Goal: Information Seeking & Learning: Learn about a topic

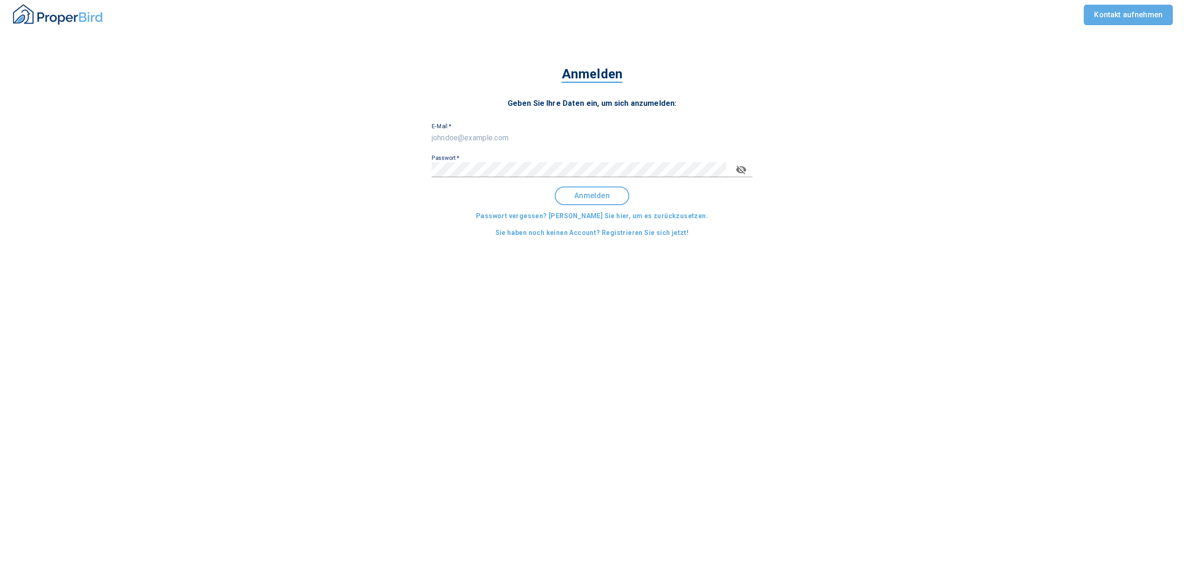
click at [469, 132] on input "E-Mail   *" at bounding box center [592, 138] width 321 height 15
type input "[EMAIL_ADDRESS][DOMAIN_NAME]"
click at [612, 194] on span "Anmelden" at bounding box center [592, 196] width 58 height 8
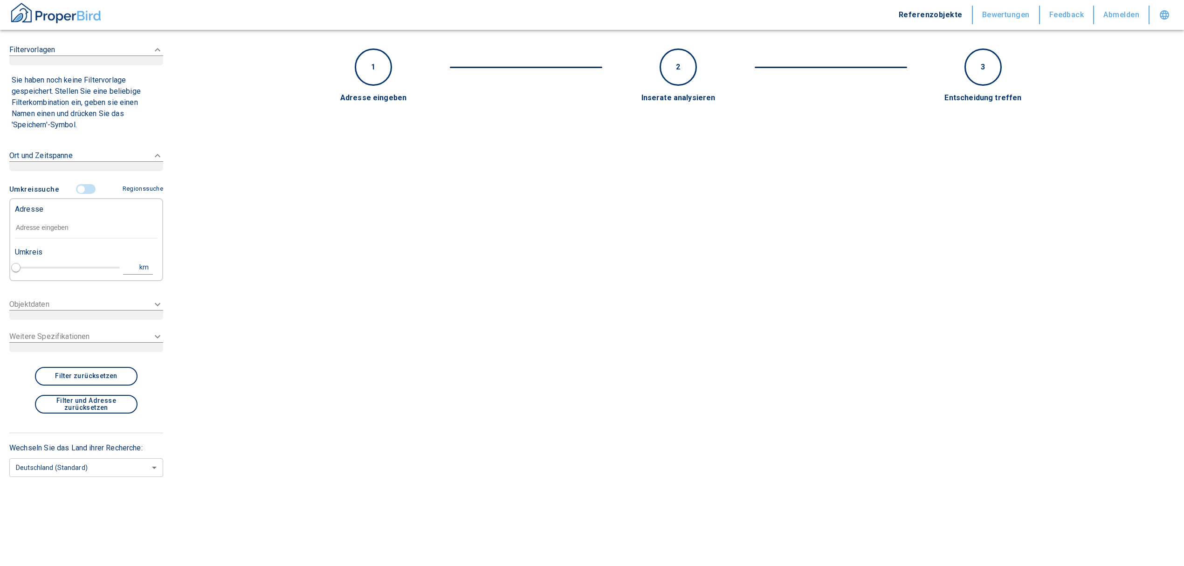
type input "2020"
click at [76, 228] on input "text" at bounding box center [86, 227] width 143 height 21
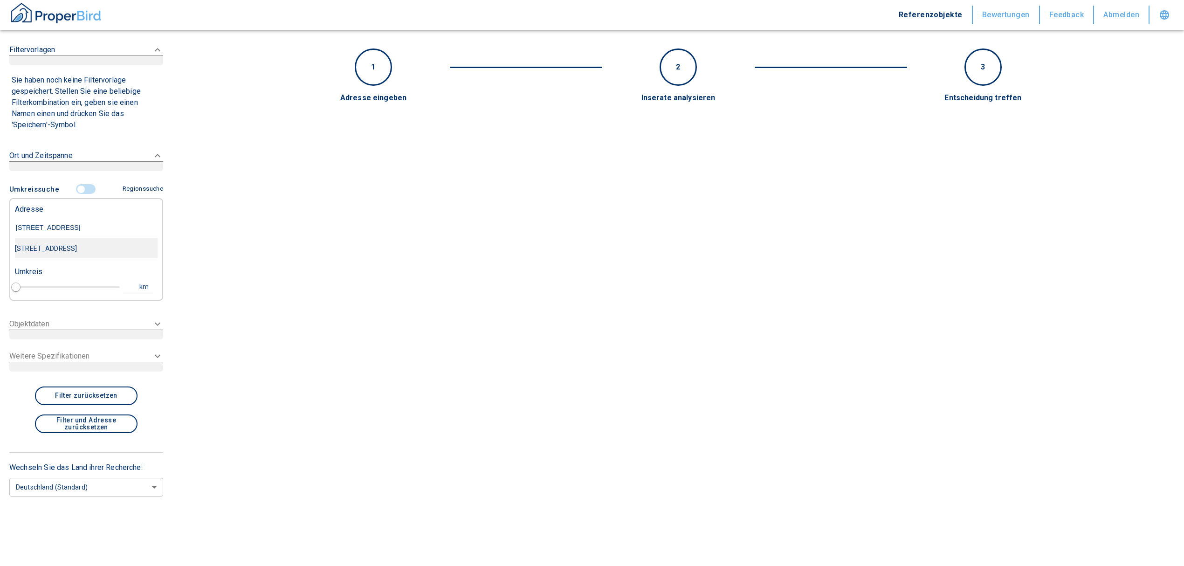
click at [86, 252] on div "[STREET_ADDRESS]" at bounding box center [86, 249] width 143 height 20
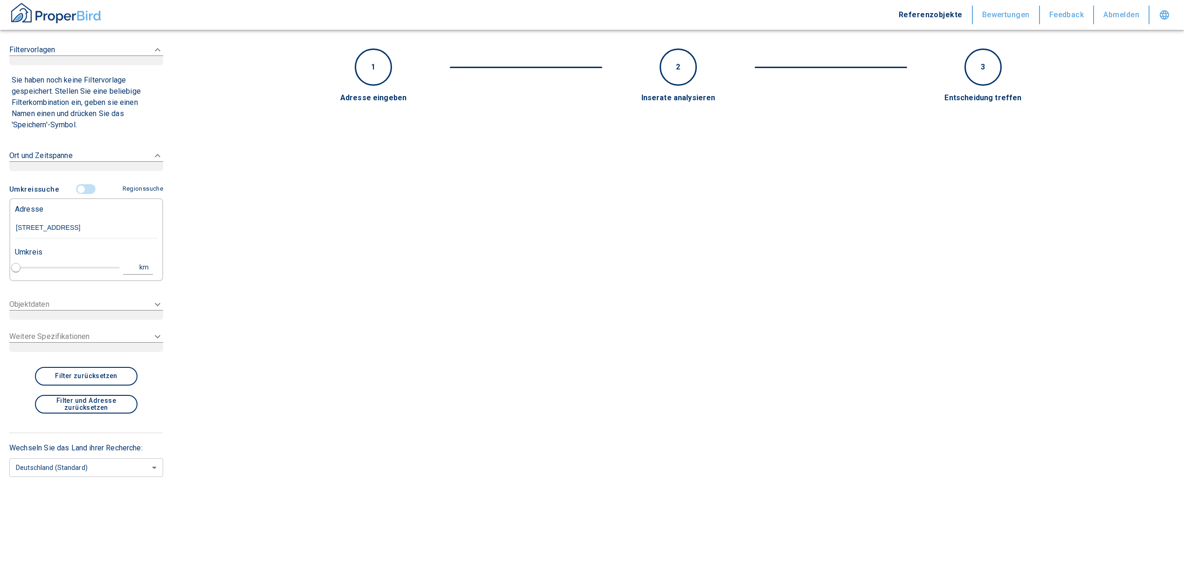
type input "[STREET_ADDRESS]"
type input "1"
type input "2020"
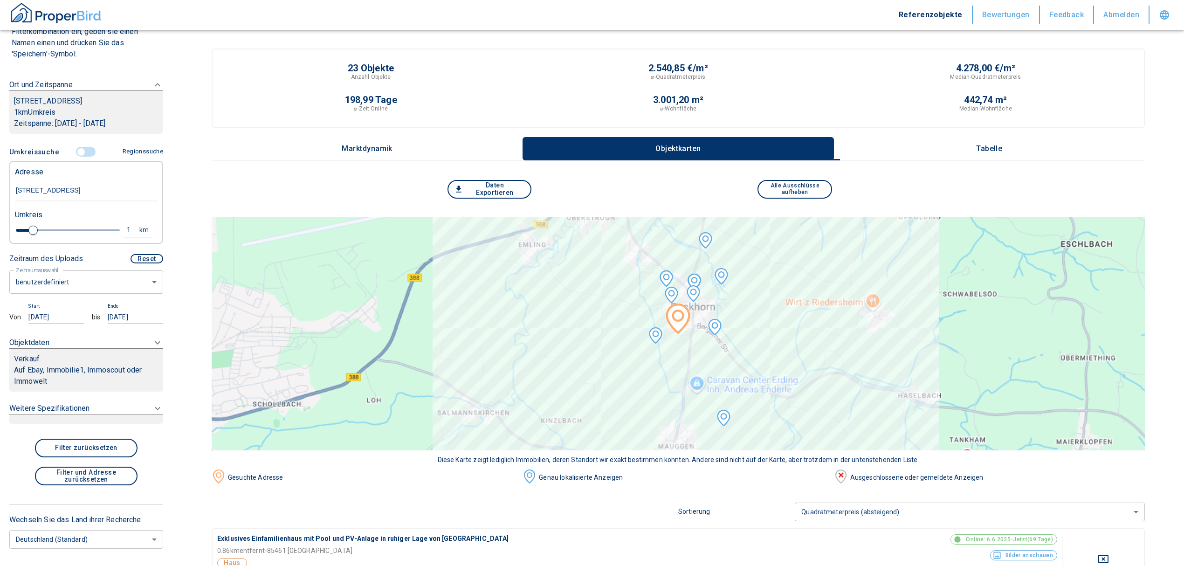
scroll to position [124, 0]
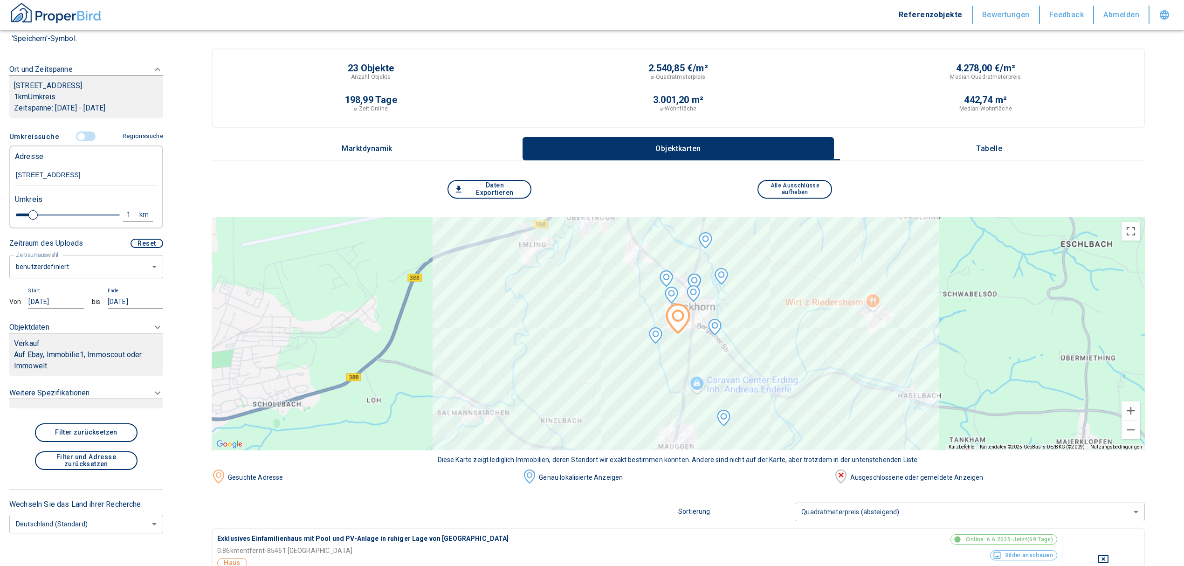
type input "[STREET_ADDRESS]"
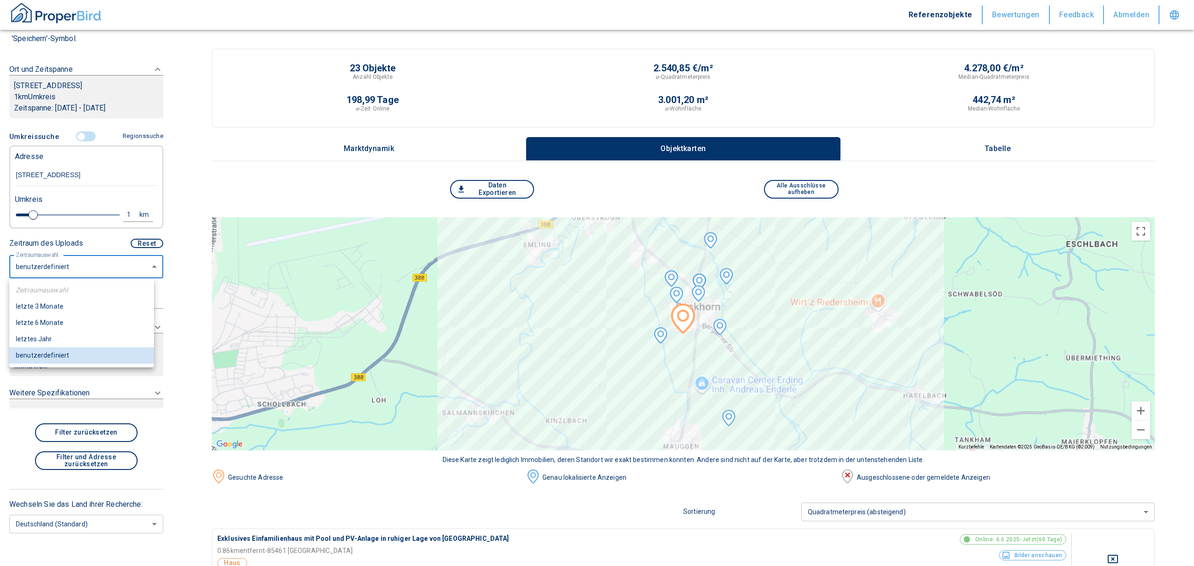
click at [73, 319] on li "letzte 6 Monate" at bounding box center [81, 323] width 145 height 16
type input "2020"
type input "6"
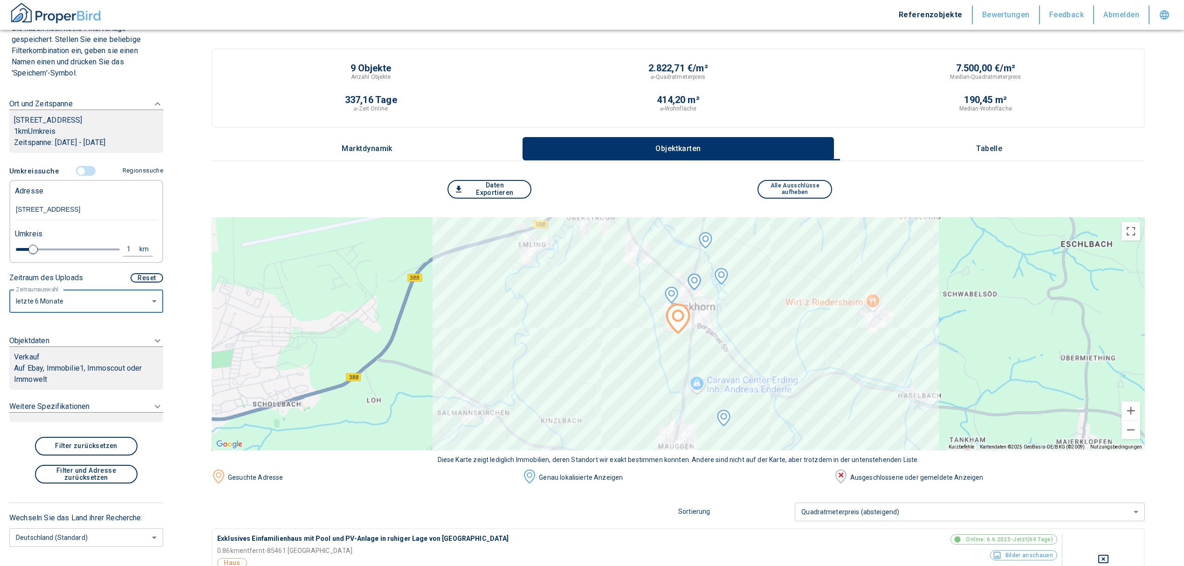
scroll to position [110, 0]
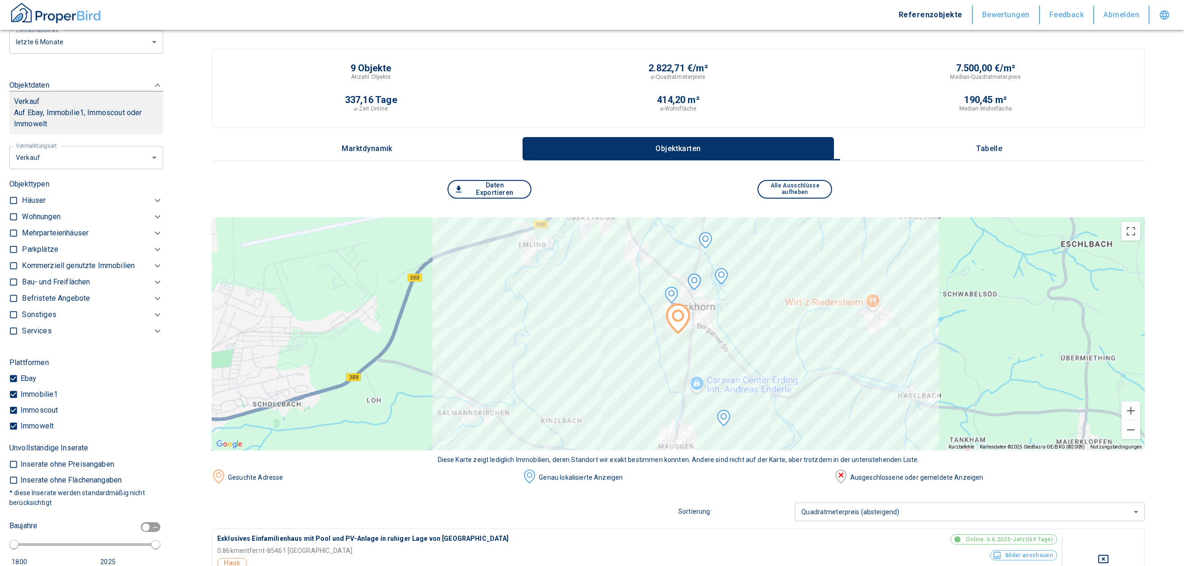
scroll to position [338, 0]
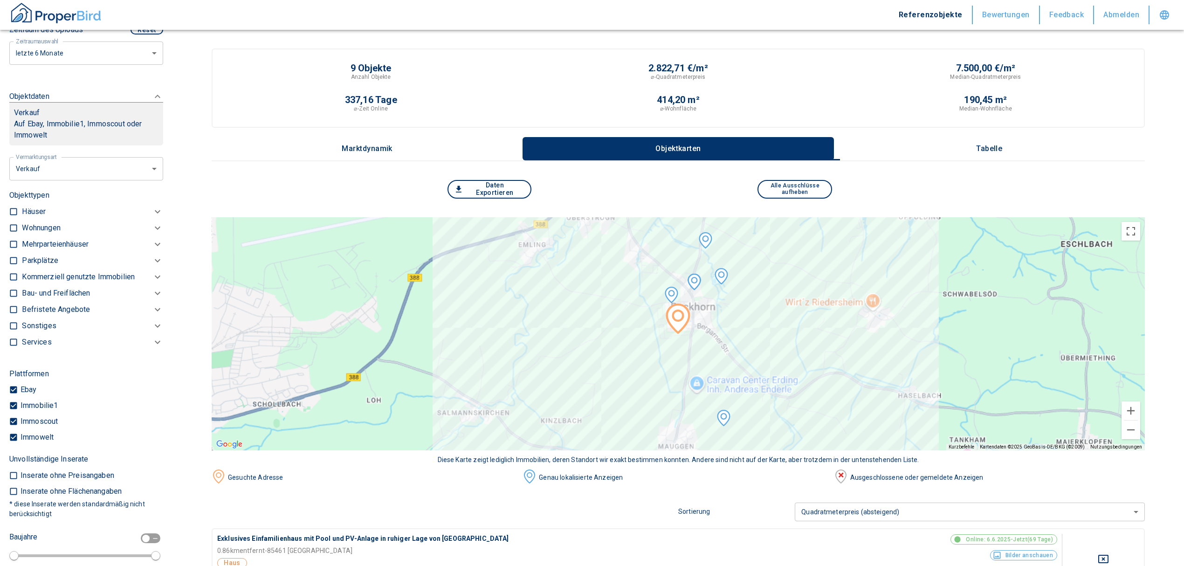
click at [25, 213] on p "Häuser" at bounding box center [34, 211] width 24 height 11
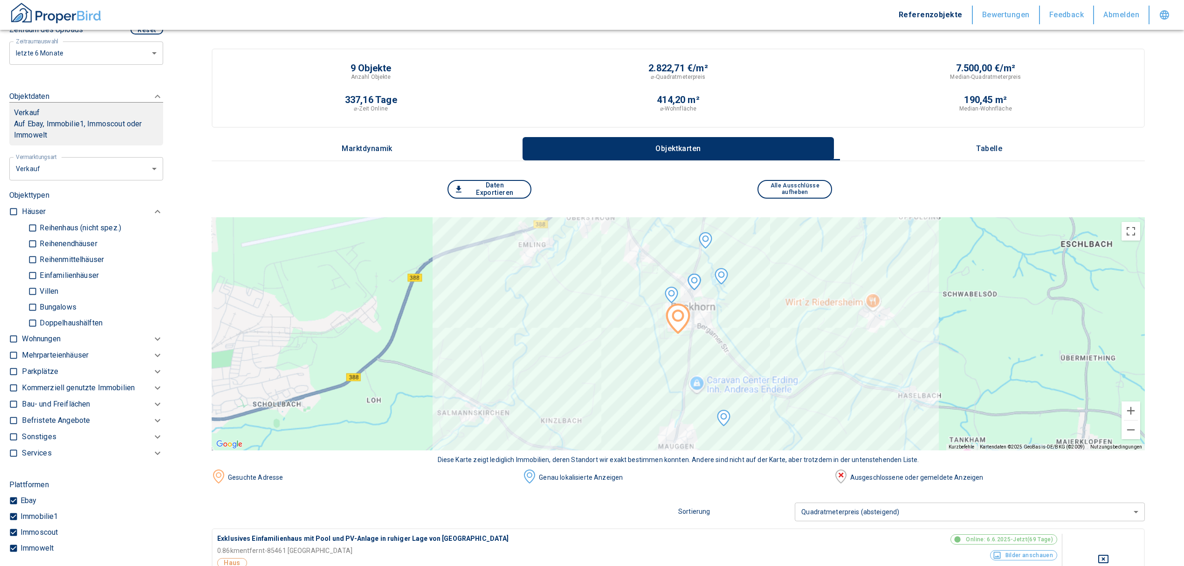
click at [33, 322] on input "Doppelhaushälften" at bounding box center [32, 323] width 9 height 16
checkbox input "true"
type input "2020"
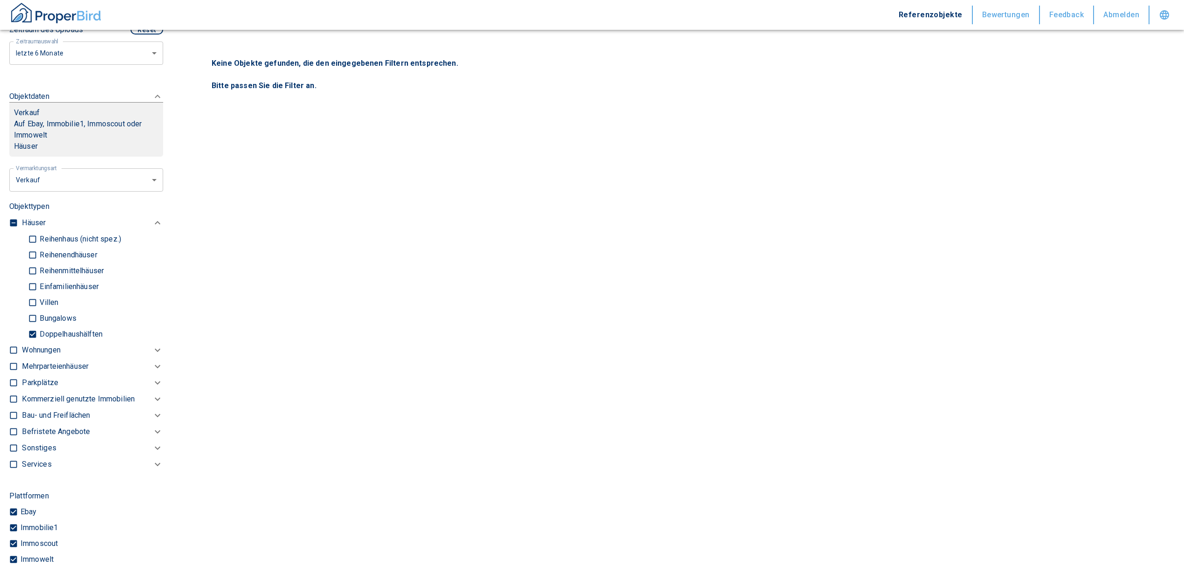
click at [30, 255] on input "Reihenendhäuser" at bounding box center [32, 255] width 9 height 16
checkbox input "true"
type input "2020"
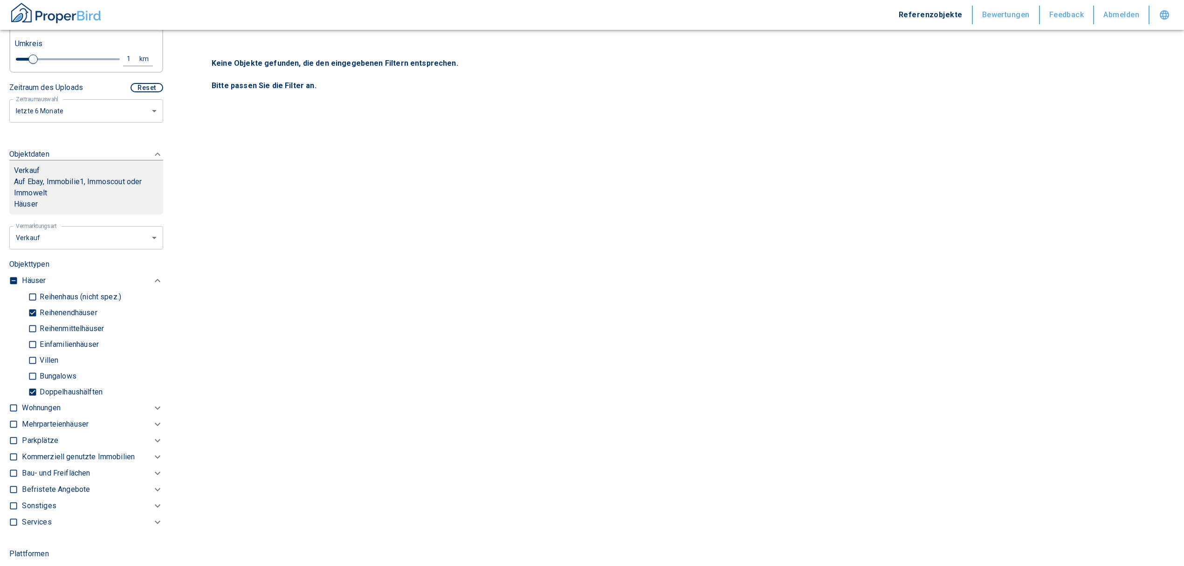
scroll to position [213, 0]
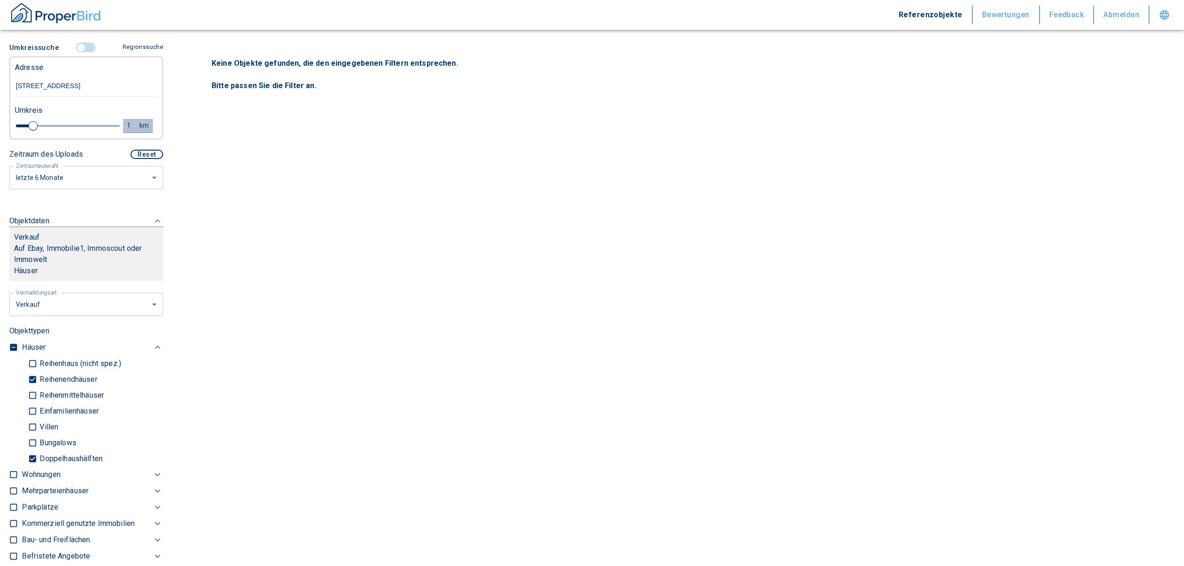
click at [125, 120] on div "1" at bounding box center [133, 126] width 17 height 12
drag, startPoint x: -20, startPoint y: 125, endPoint x: -33, endPoint y: 126, distance: 13.1
click at [0, 126] on html "Referenzobjekte Bewertungen Feedback Abmelden Filtervorlagen Neue Filtereinstel…" at bounding box center [592, 283] width 1184 height 566
click at [59, 115] on div "1 km" at bounding box center [67, 126] width 48 height 22
click at [51, 121] on input "1" at bounding box center [56, 124] width 26 height 15
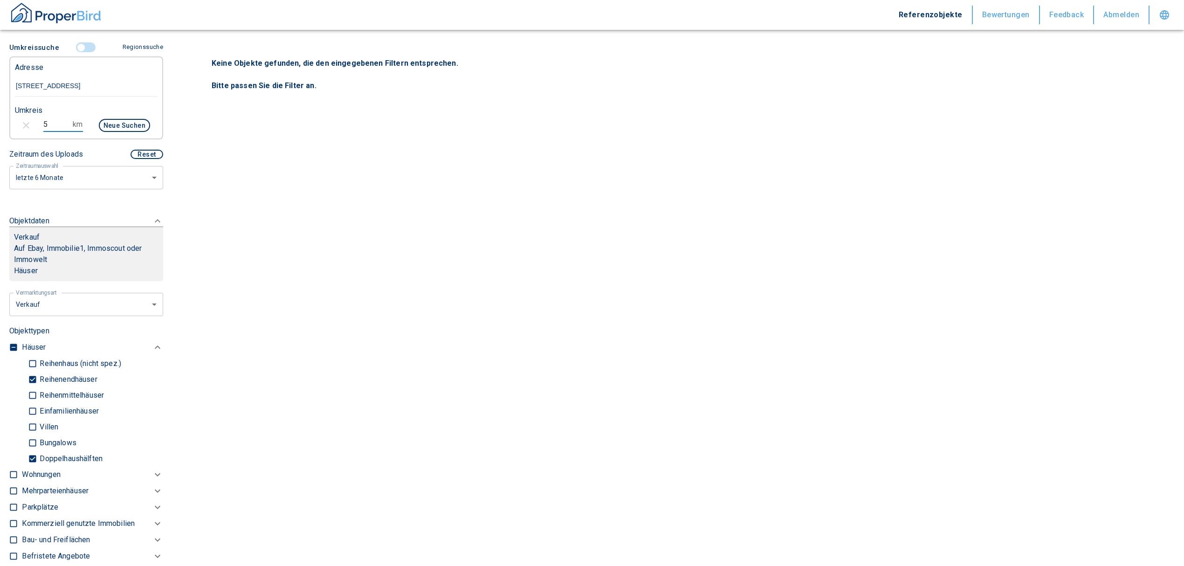
type input "5"
click at [107, 123] on button "Neue Suchen" at bounding box center [124, 125] width 51 height 13
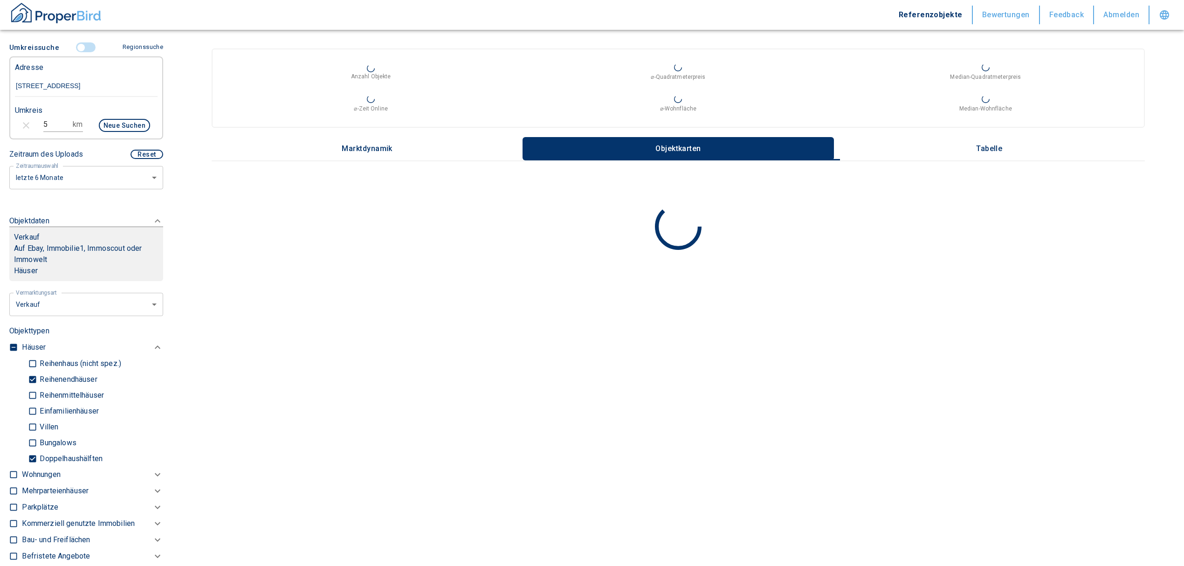
type input "2020"
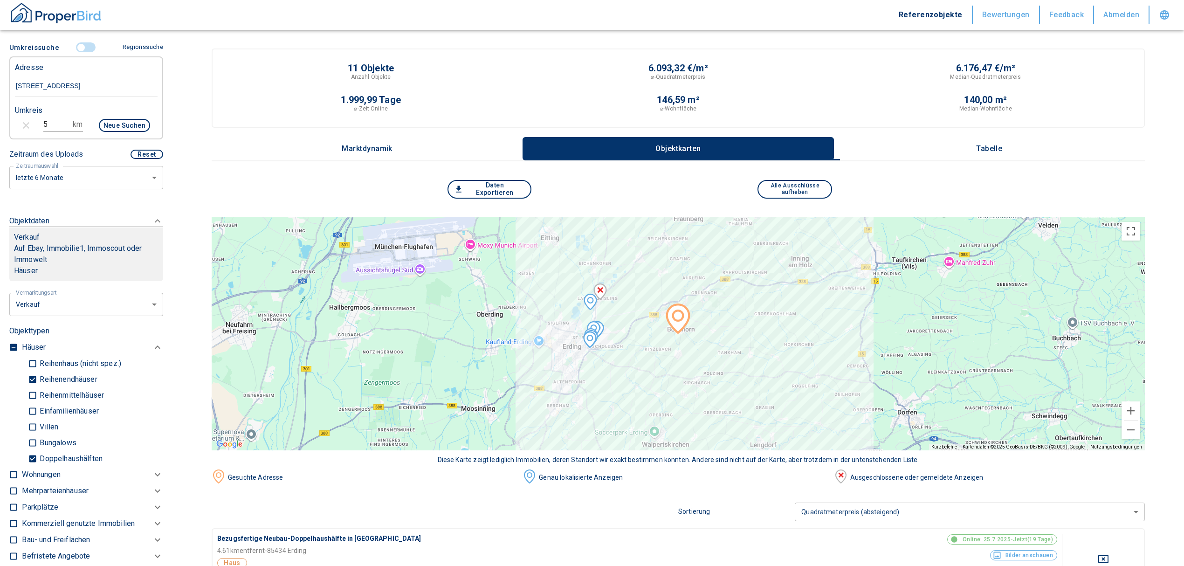
click at [985, 145] on p "Tabelle" at bounding box center [989, 149] width 47 height 8
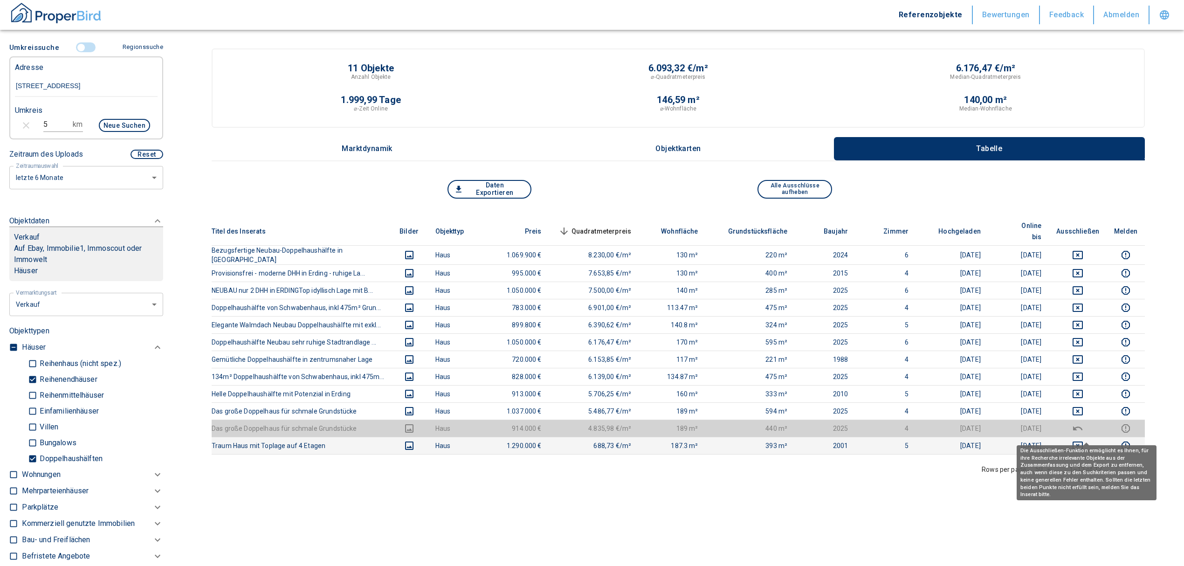
click at [1084, 440] on icon "deselect this listing" at bounding box center [1077, 445] width 11 height 11
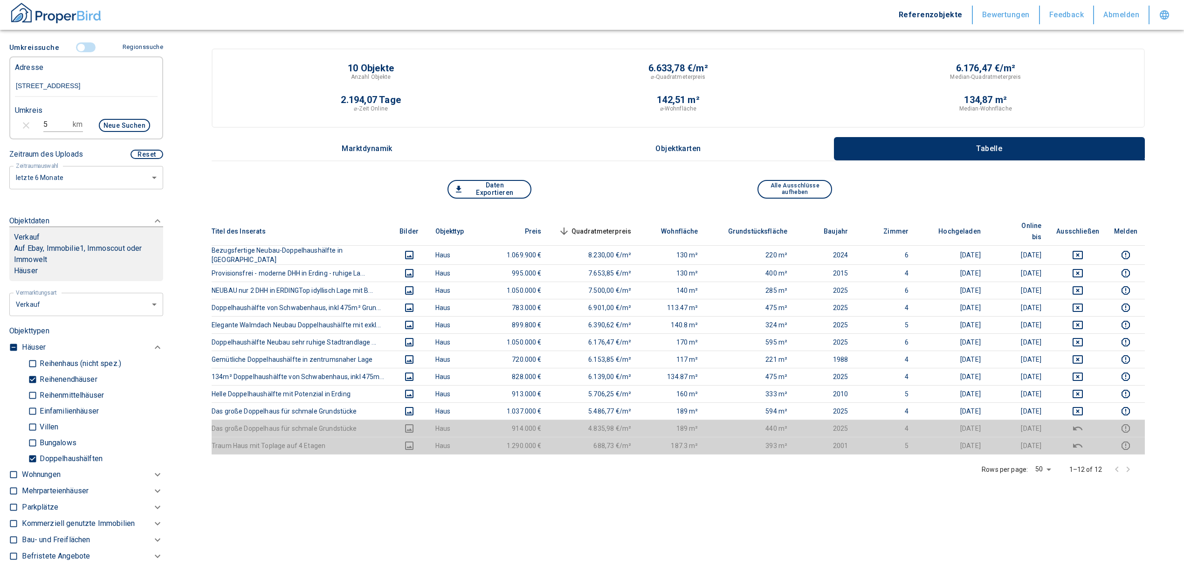
drag, startPoint x: 64, startPoint y: 118, endPoint x: 59, endPoint y: 119, distance: 5.7
click at [59, 119] on input "5" at bounding box center [56, 124] width 26 height 15
type input "3"
click at [117, 122] on button "Neue Suchen" at bounding box center [124, 125] width 51 height 13
type input "2020"
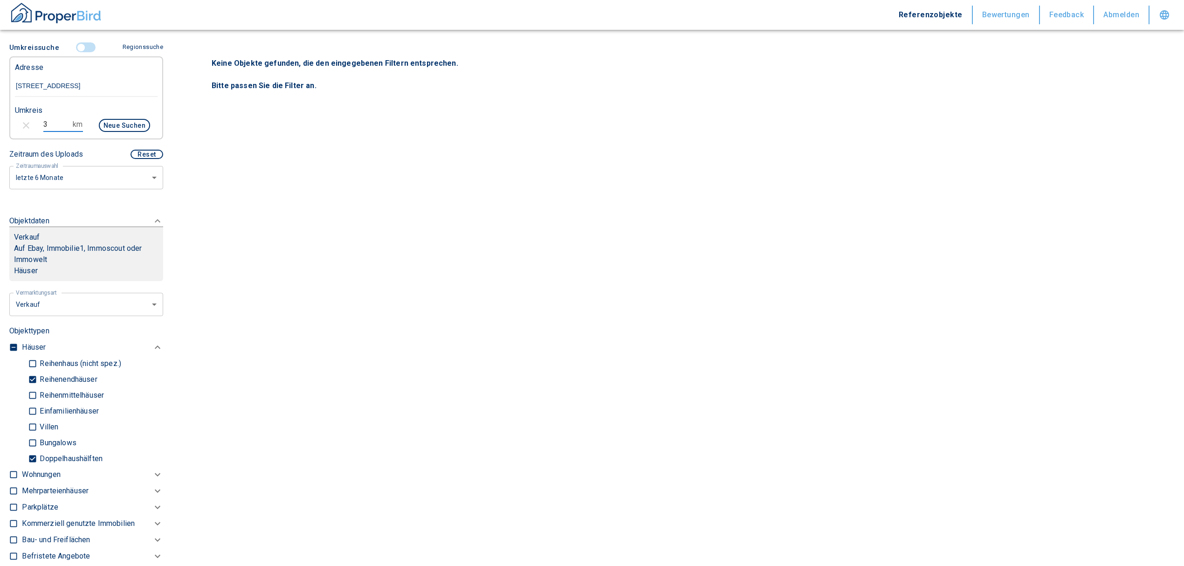
click at [56, 120] on input "3" at bounding box center [56, 124] width 26 height 15
type input "5"
click at [104, 129] on button "Neue Suchen" at bounding box center [124, 125] width 51 height 13
type input "2020"
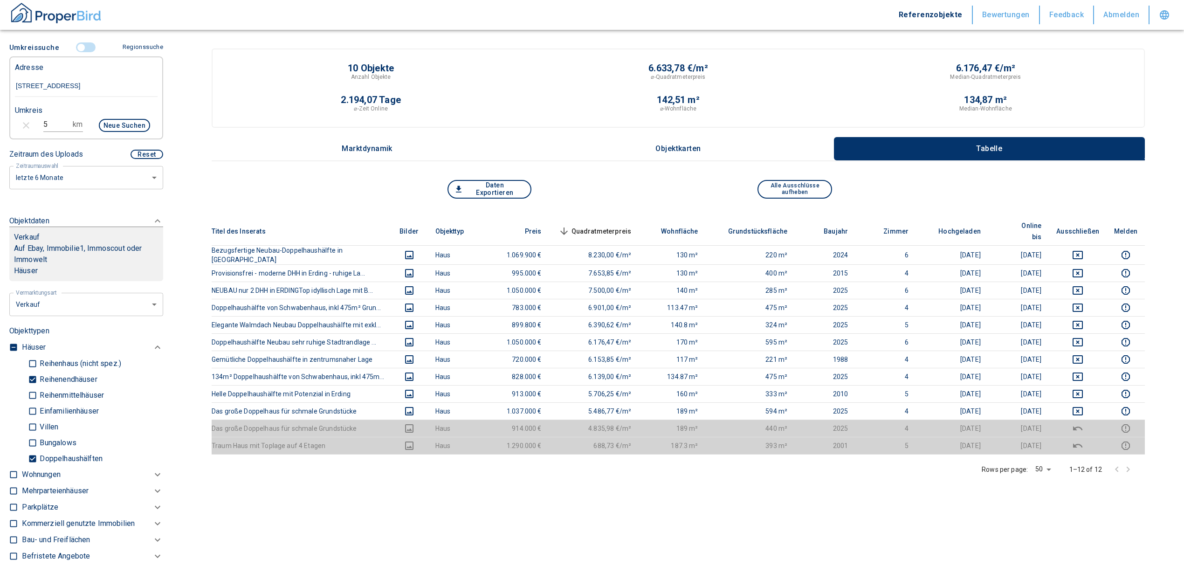
click at [32, 374] on input "Reihenendhäuser" at bounding box center [32, 379] width 9 height 16
checkbox input "false"
type input "2020"
click at [539, 489] on div "Titel des Inserats Bilder Objekttyp Preis Quadratmeterpreis sorted descending W…" at bounding box center [678, 397] width 933 height 360
click at [515, 185] on button "Daten Exportieren" at bounding box center [490, 189] width 84 height 19
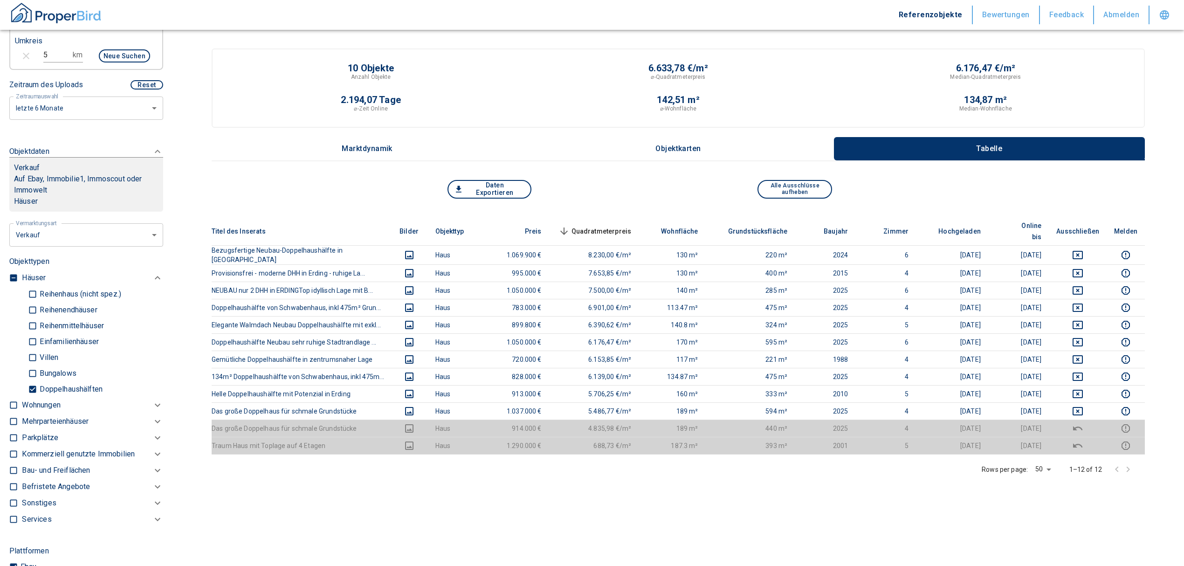
scroll to position [213, 0]
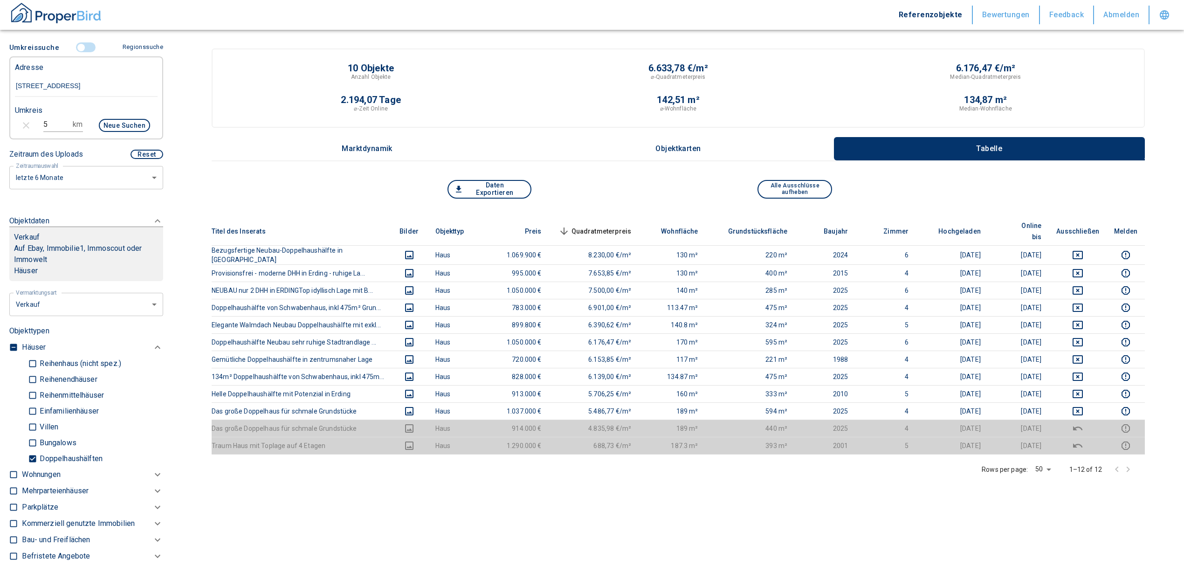
click at [75, 45] on input "controlled" at bounding box center [81, 47] width 28 height 10
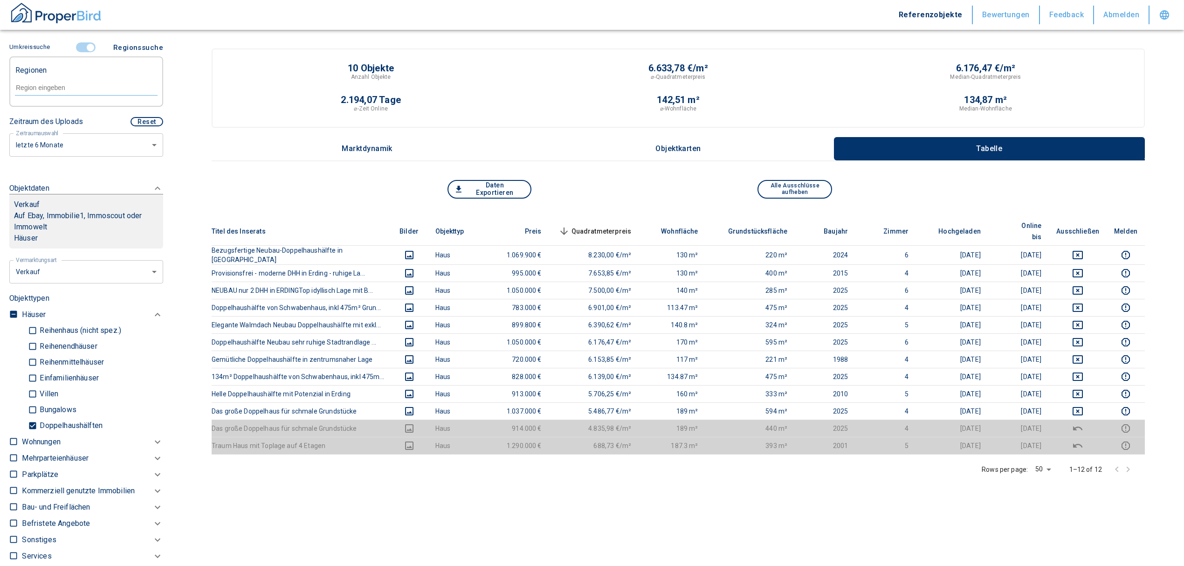
click at [29, 92] on div at bounding box center [86, 87] width 143 height 16
click at [99, 107] on li "85461 [GEOGRAPHIC_DATA]" at bounding box center [81, 109] width 134 height 17
type input "85461"
type input "2020"
type input "85461 [GEOGRAPHIC_DATA]"
